Goal: Navigation & Orientation: Find specific page/section

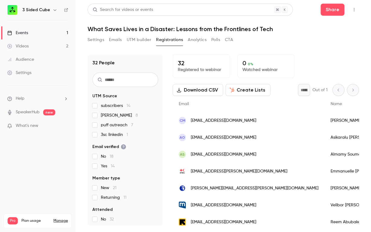
click at [193, 41] on button "Analytics" at bounding box center [197, 40] width 19 height 10
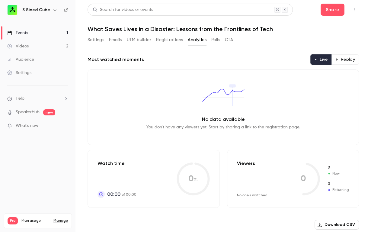
click at [133, 40] on button "UTM builder" at bounding box center [139, 40] width 24 height 10
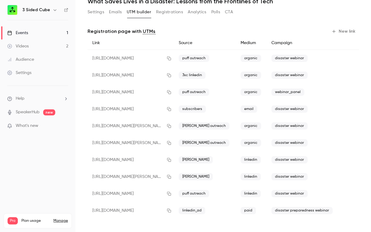
scroll to position [28, 0]
click at [33, 28] on link "Events 1" at bounding box center [37, 32] width 75 height 13
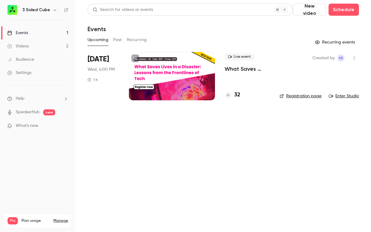
click at [295, 97] on link "Registration page" at bounding box center [301, 96] width 42 height 6
click at [302, 96] on link "Registration page" at bounding box center [301, 96] width 42 height 6
